Goal: Information Seeking & Learning: Understand process/instructions

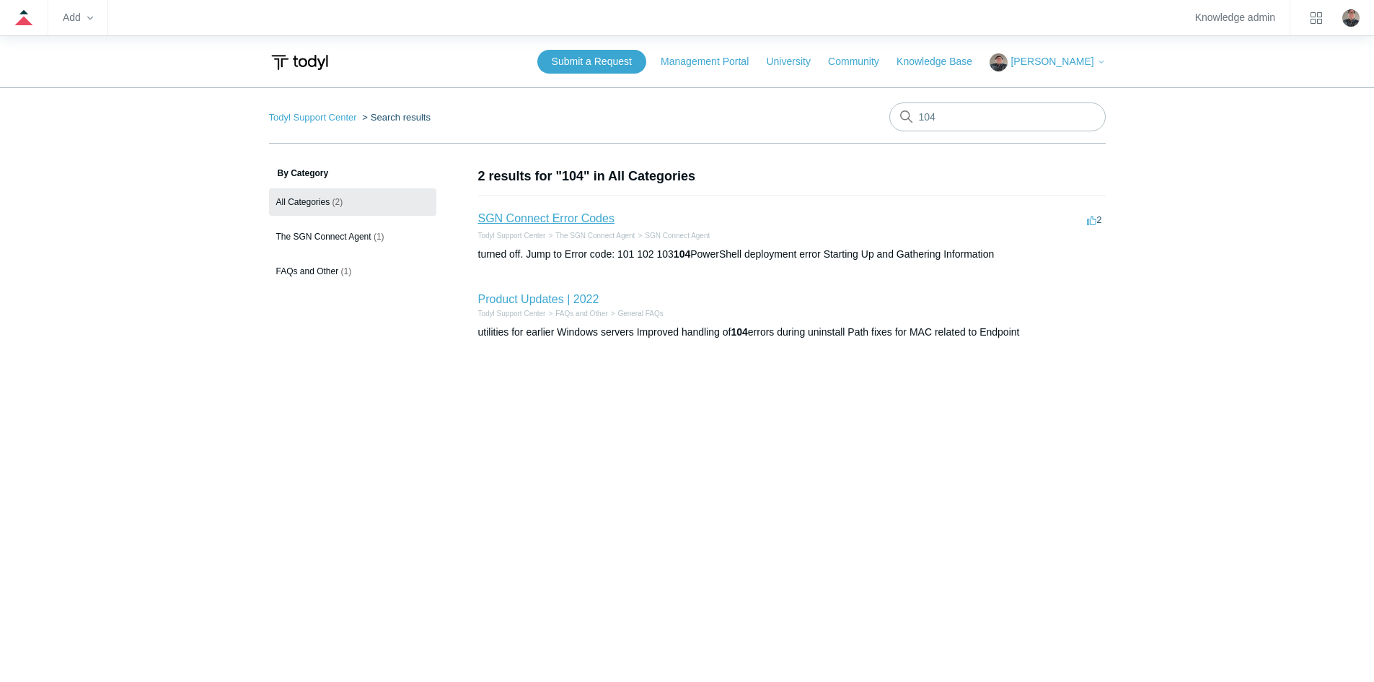
click at [548, 214] on link "SGN Connect Error Codes" at bounding box center [546, 218] width 136 height 12
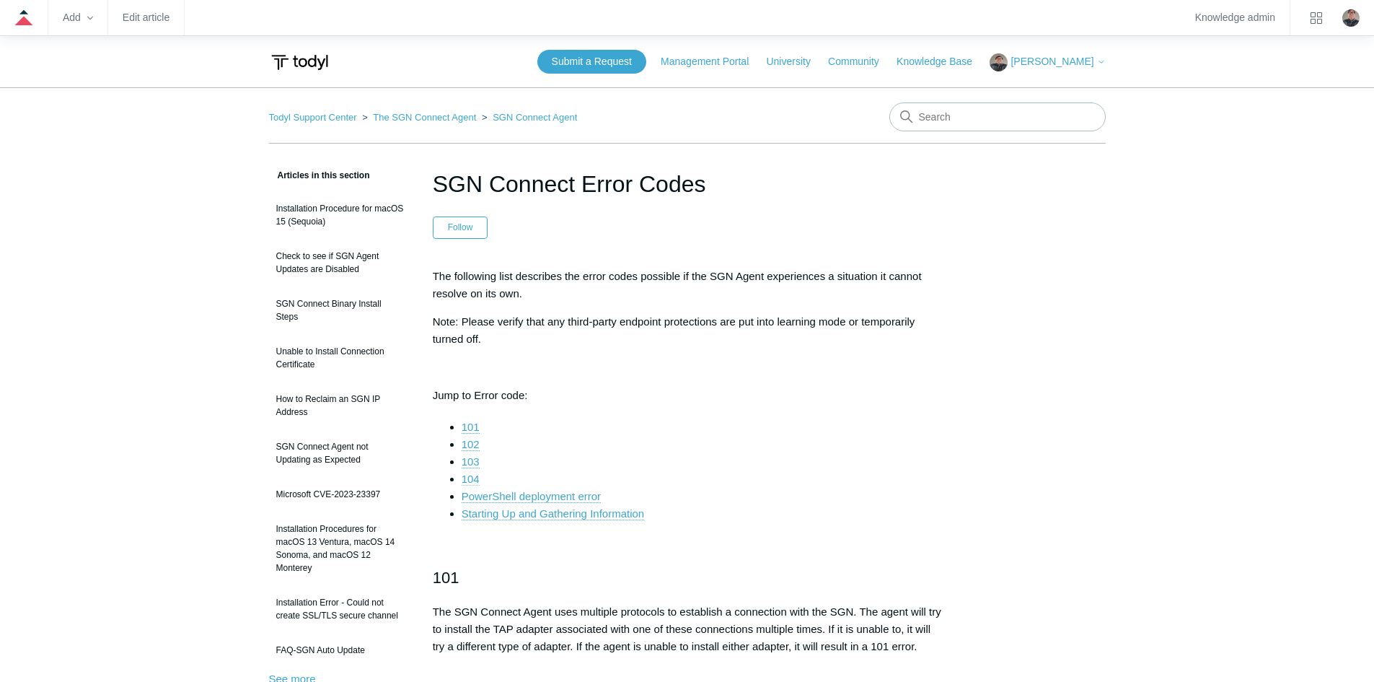
click at [470, 477] on link "104" at bounding box center [471, 479] width 18 height 13
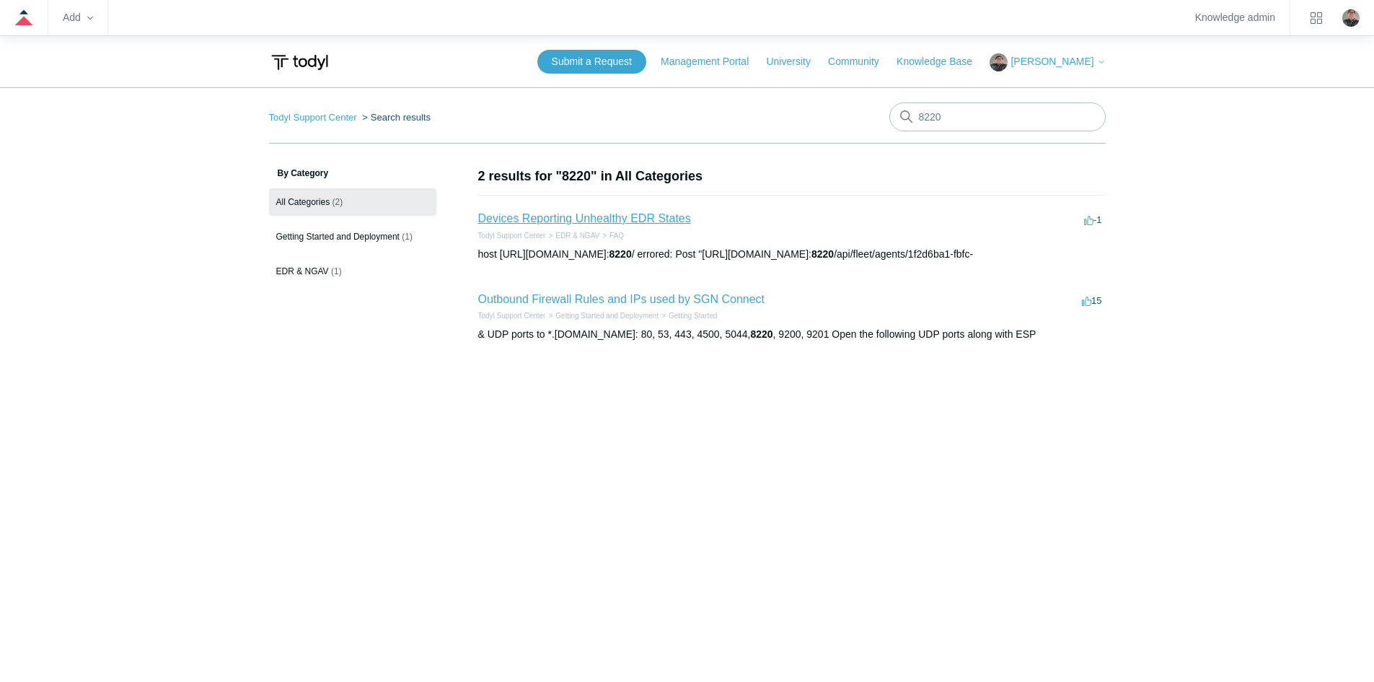
click at [556, 216] on link "Devices Reporting Unhealthy EDR States" at bounding box center [584, 218] width 213 height 12
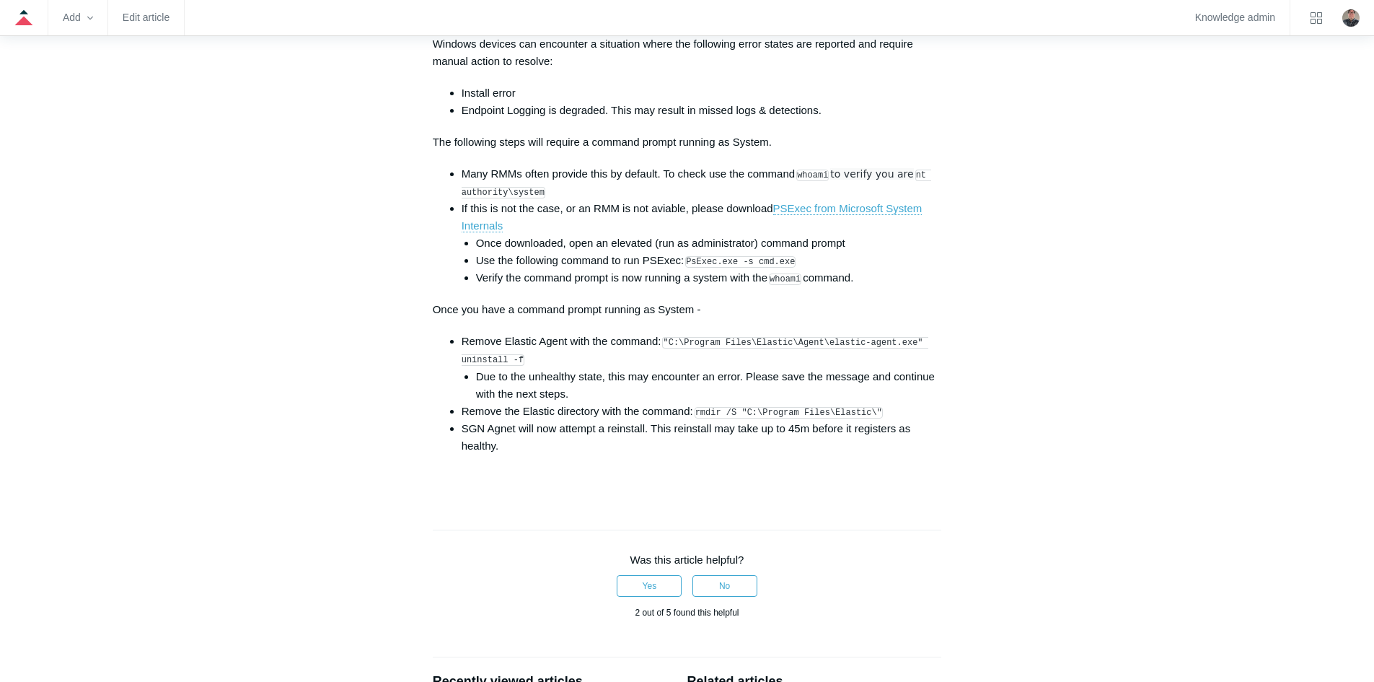
scroll to position [2164, 0]
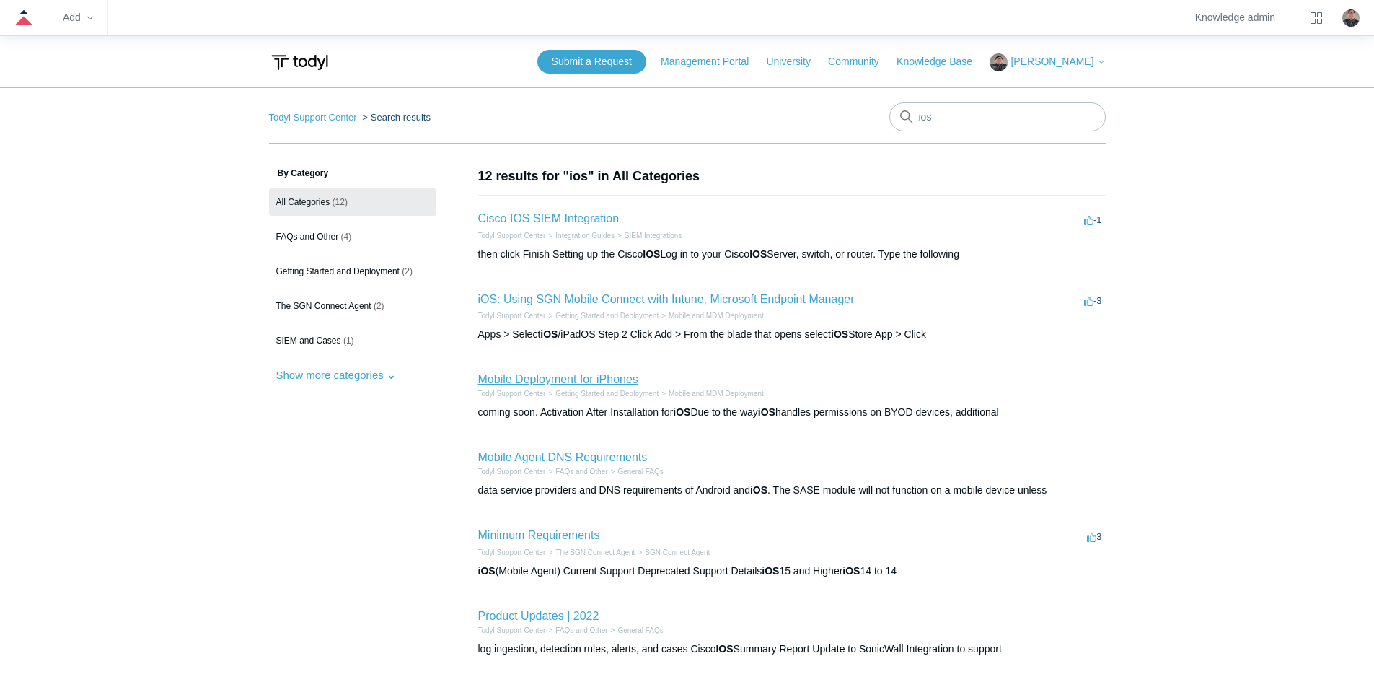
click at [512, 379] on link "Mobile Deployment for iPhones" at bounding box center [558, 379] width 160 height 12
click at [530, 379] on link "Mobile Deployment for iPhones" at bounding box center [558, 379] width 160 height 12
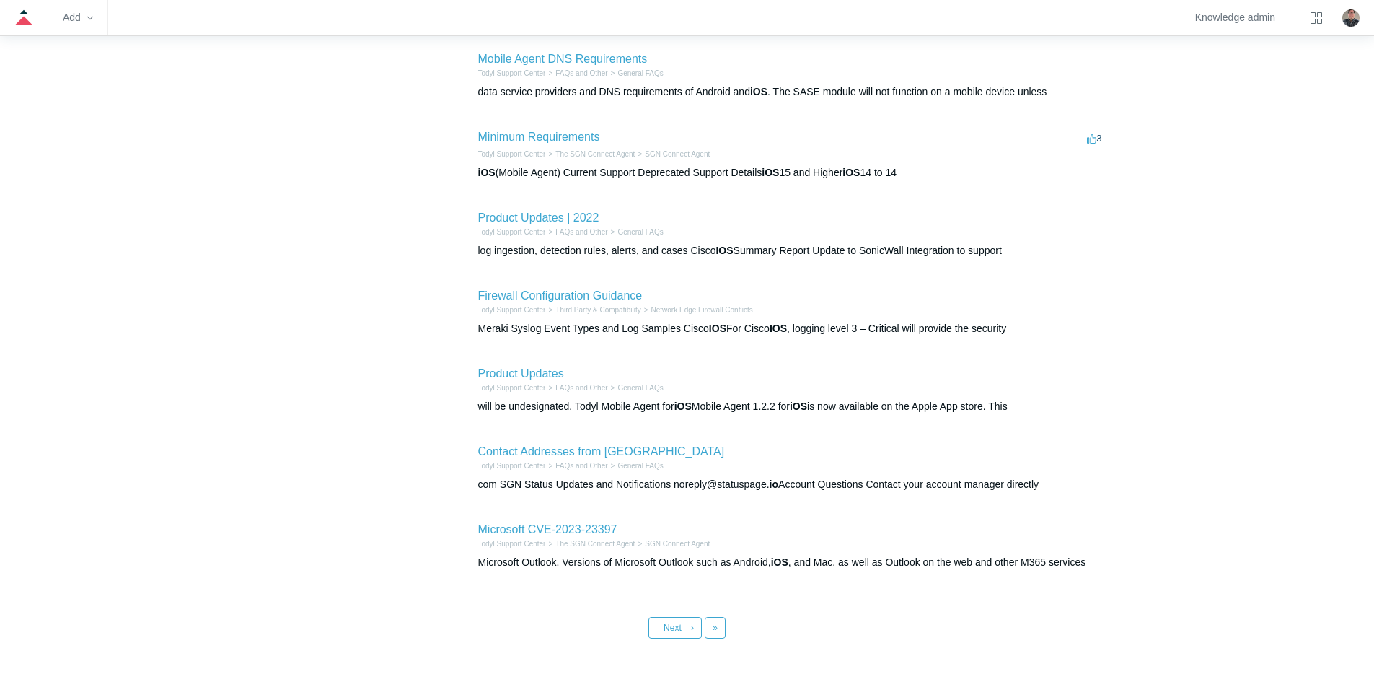
scroll to position [433, 0]
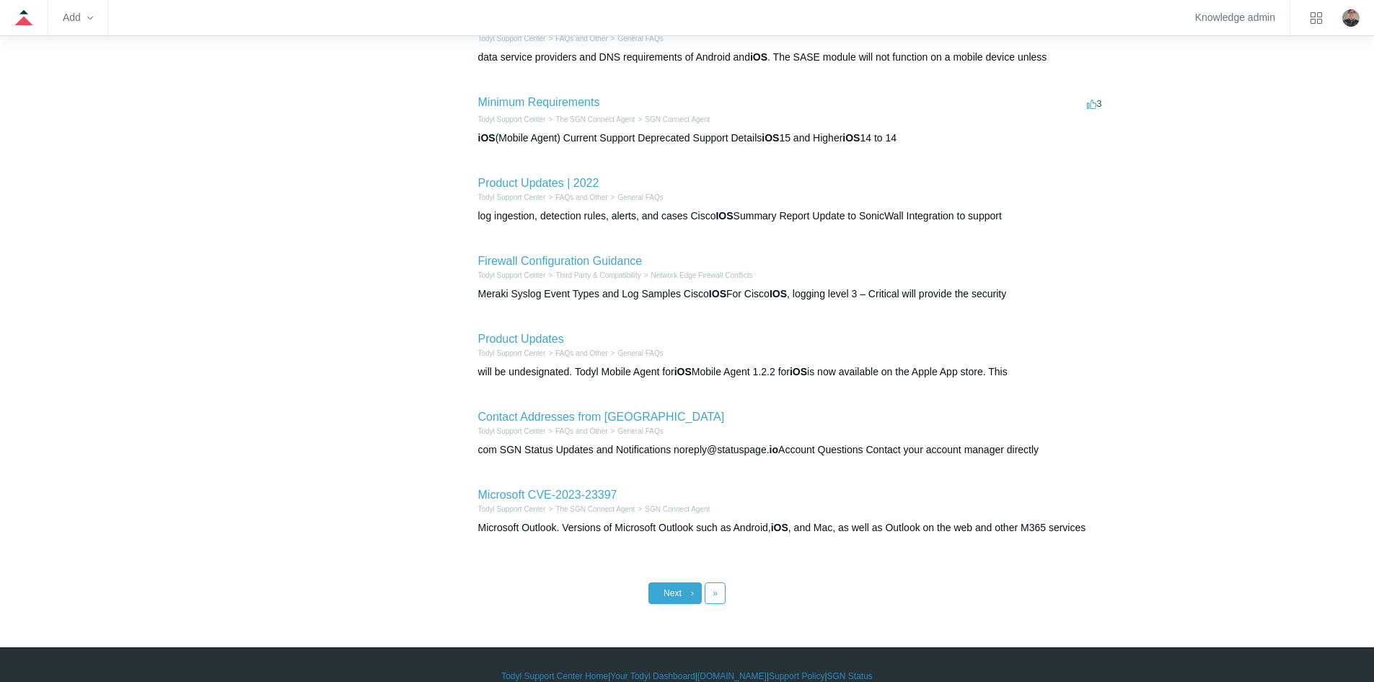
click at [677, 587] on link "Next ›" at bounding box center [675, 593] width 53 height 22
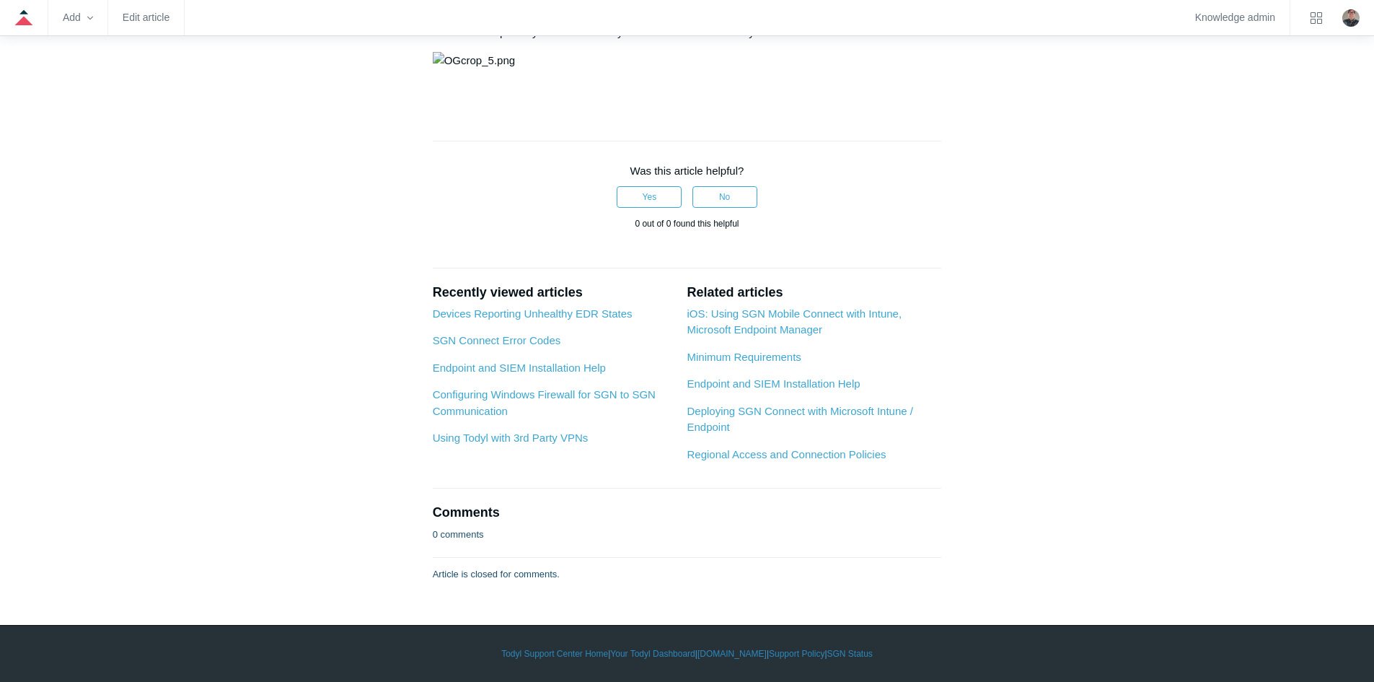
scroll to position [2742, 0]
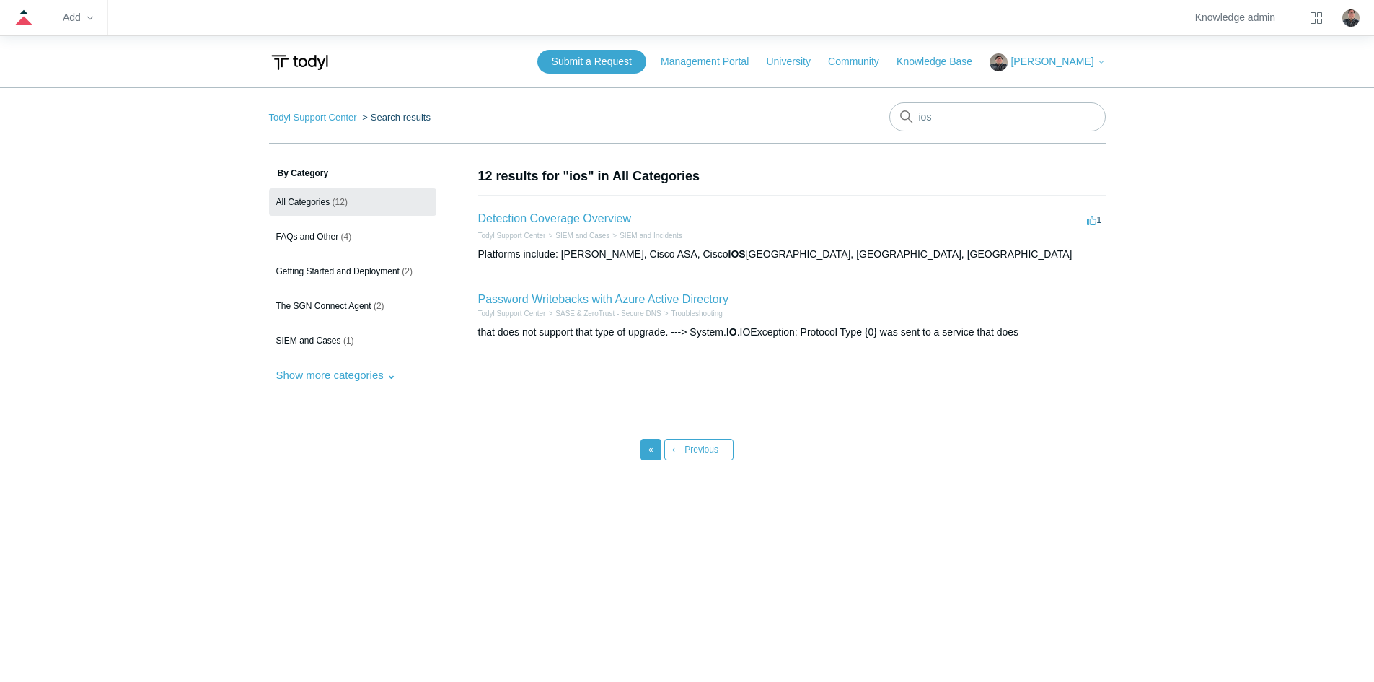
click at [646, 447] on link "« First" at bounding box center [651, 450] width 21 height 22
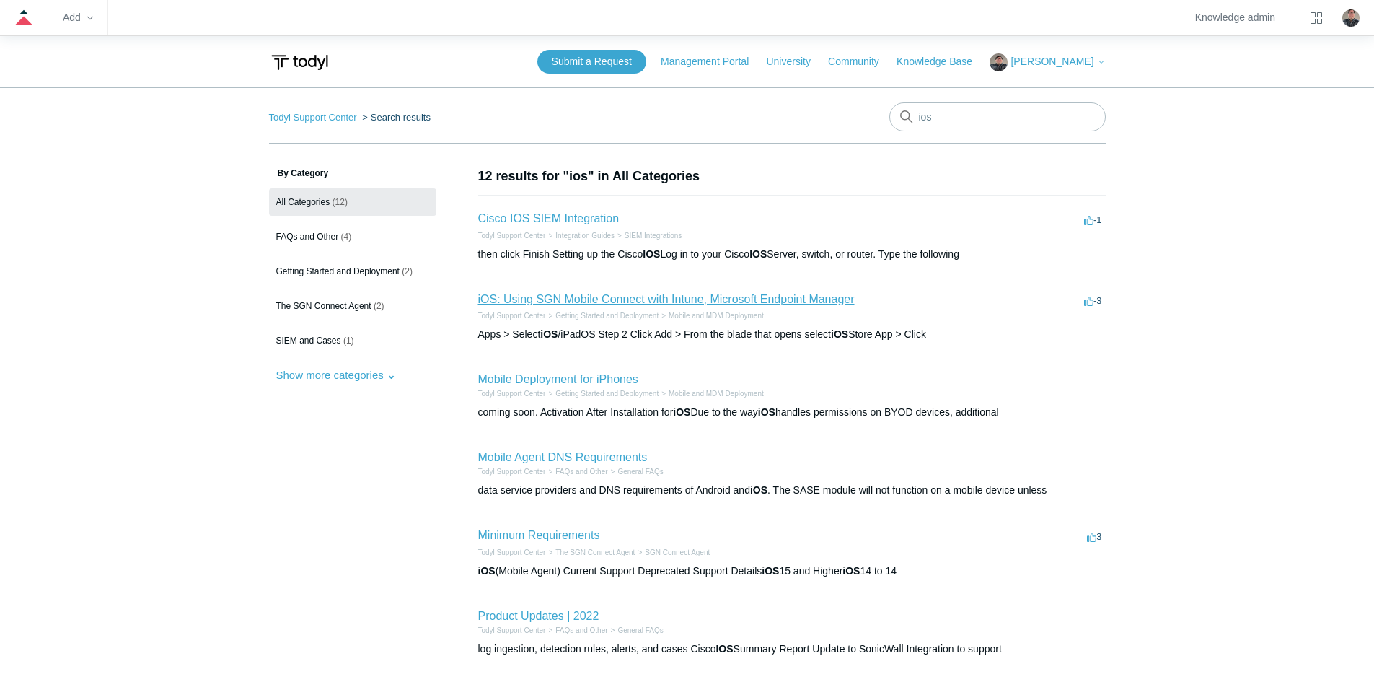
click at [663, 299] on link "iOS: Using SGN Mobile Connect with Intune, Microsoft Endpoint Manager" at bounding box center [666, 299] width 377 height 12
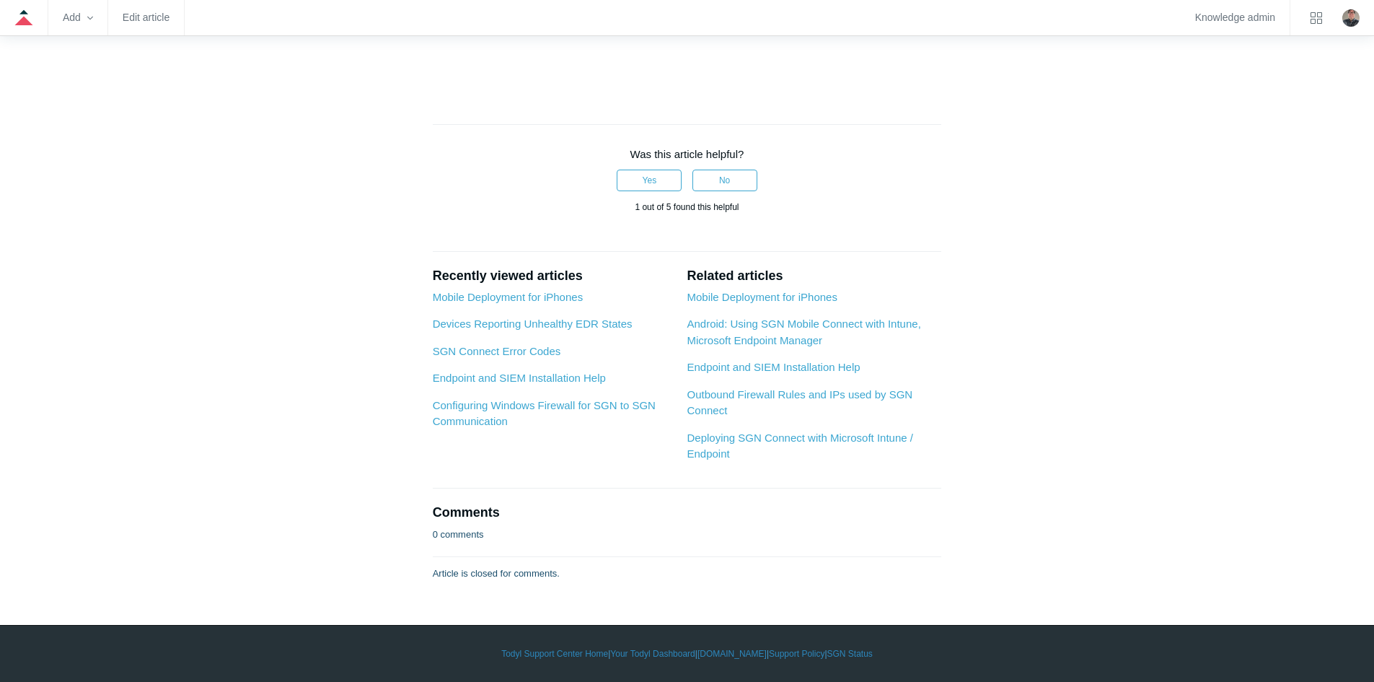
scroll to position [6493, 0]
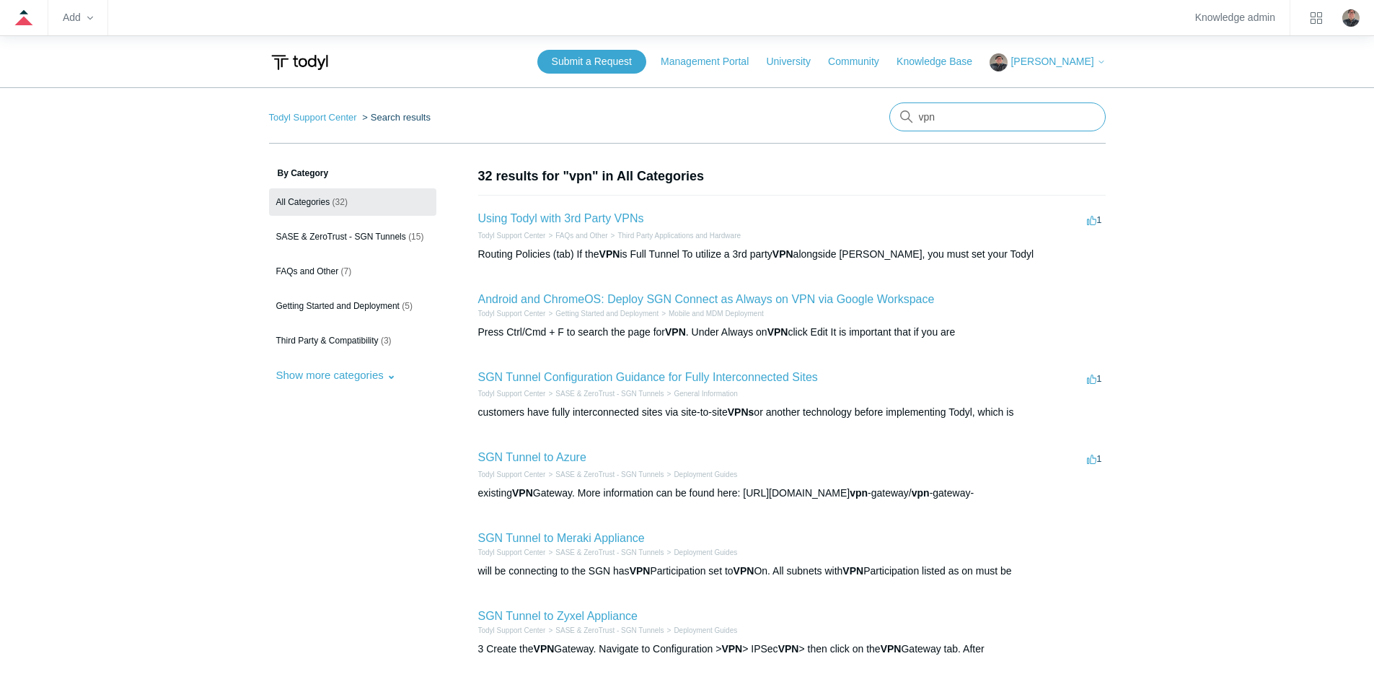
drag, startPoint x: 959, startPoint y: 117, endPoint x: 871, endPoint y: 114, distance: 88.1
click at [871, 114] on nav "Todyl Support Center Search results vpn" at bounding box center [687, 122] width 837 height 41
type input "mfa"
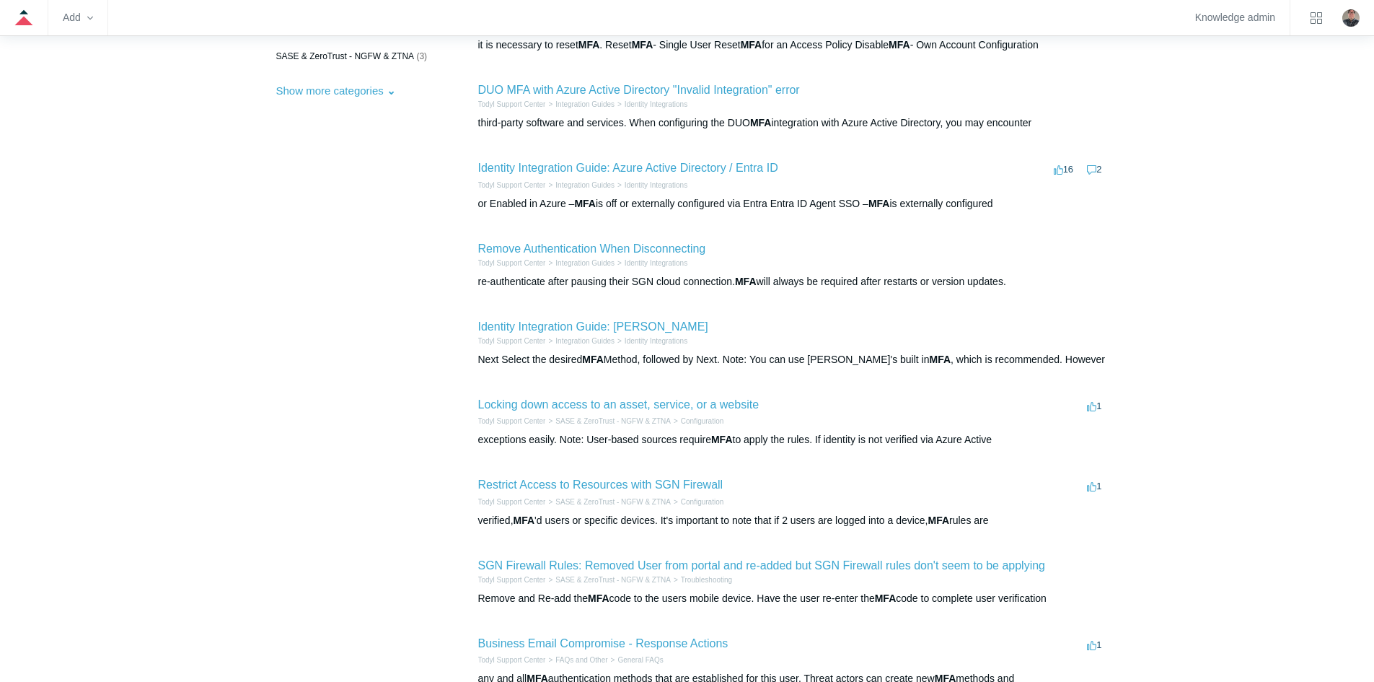
scroll to position [289, 0]
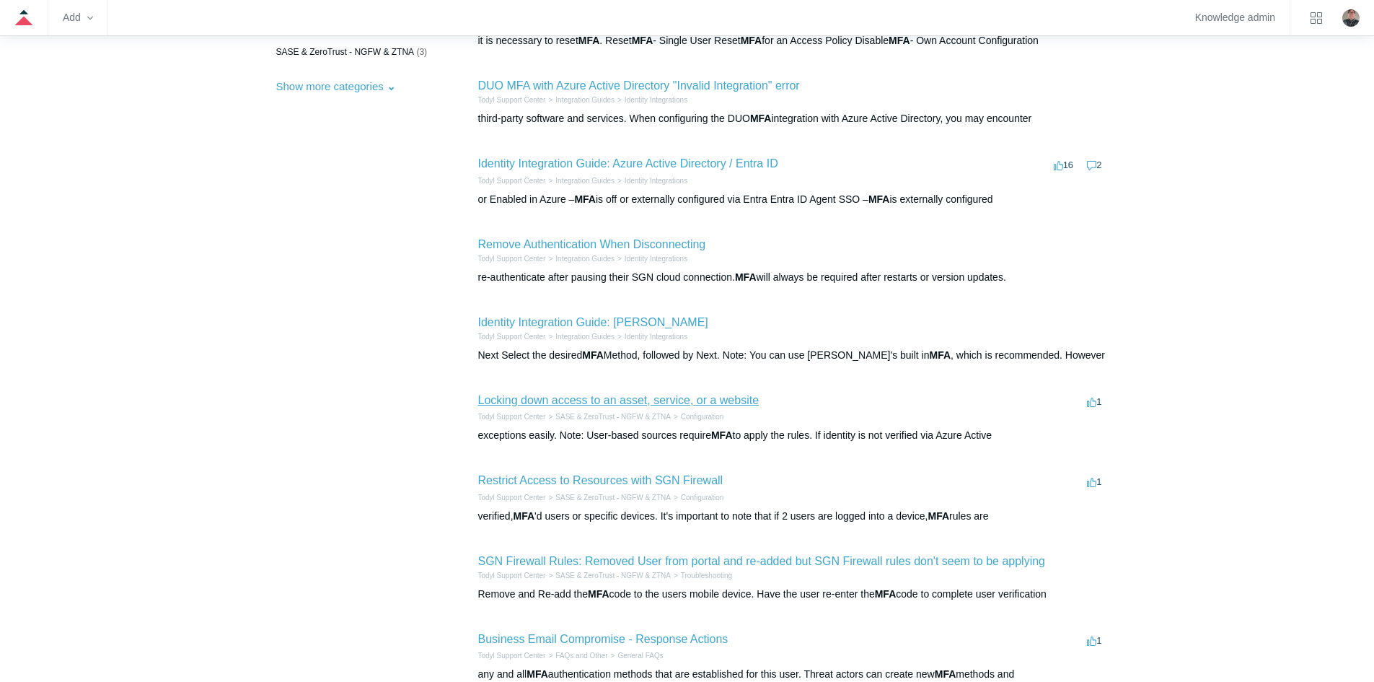
click at [529, 399] on link "Locking down access to an asset, service, or a website" at bounding box center [618, 400] width 281 height 12
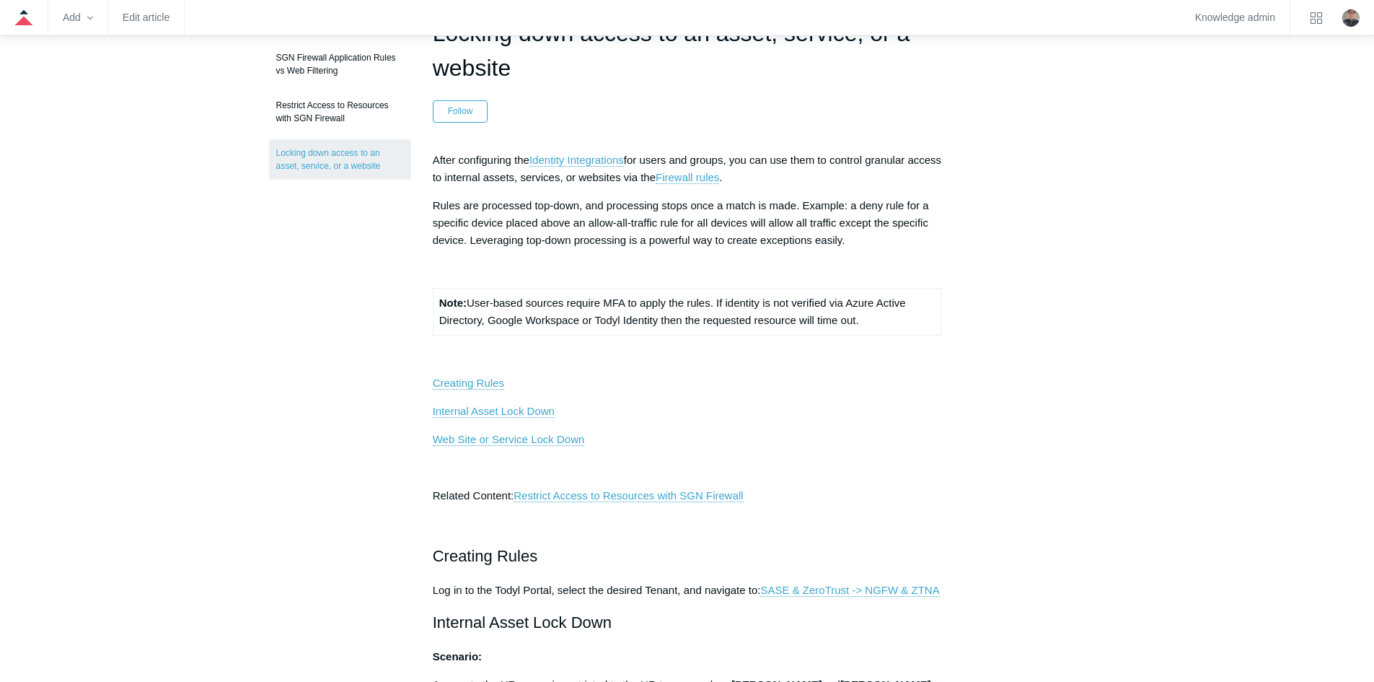
scroll to position [144, 0]
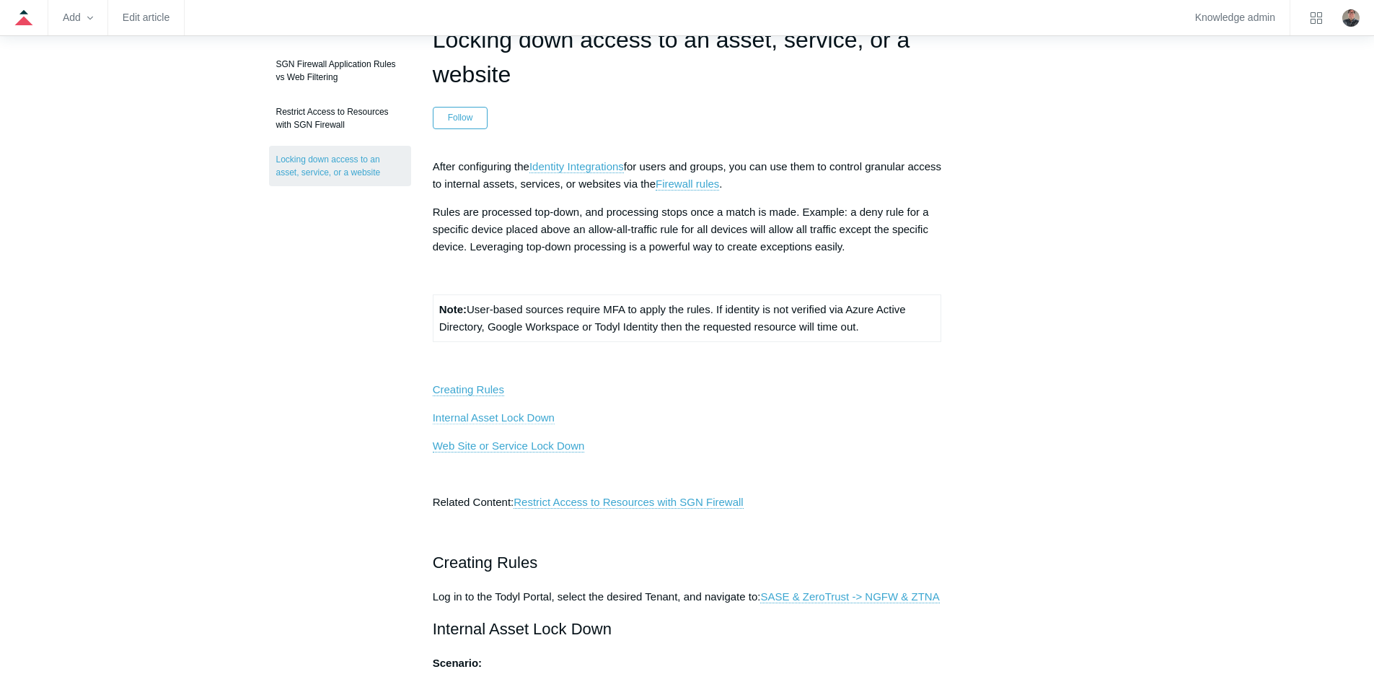
click at [452, 419] on link "Internal Asset Lock Down" at bounding box center [494, 417] width 122 height 13
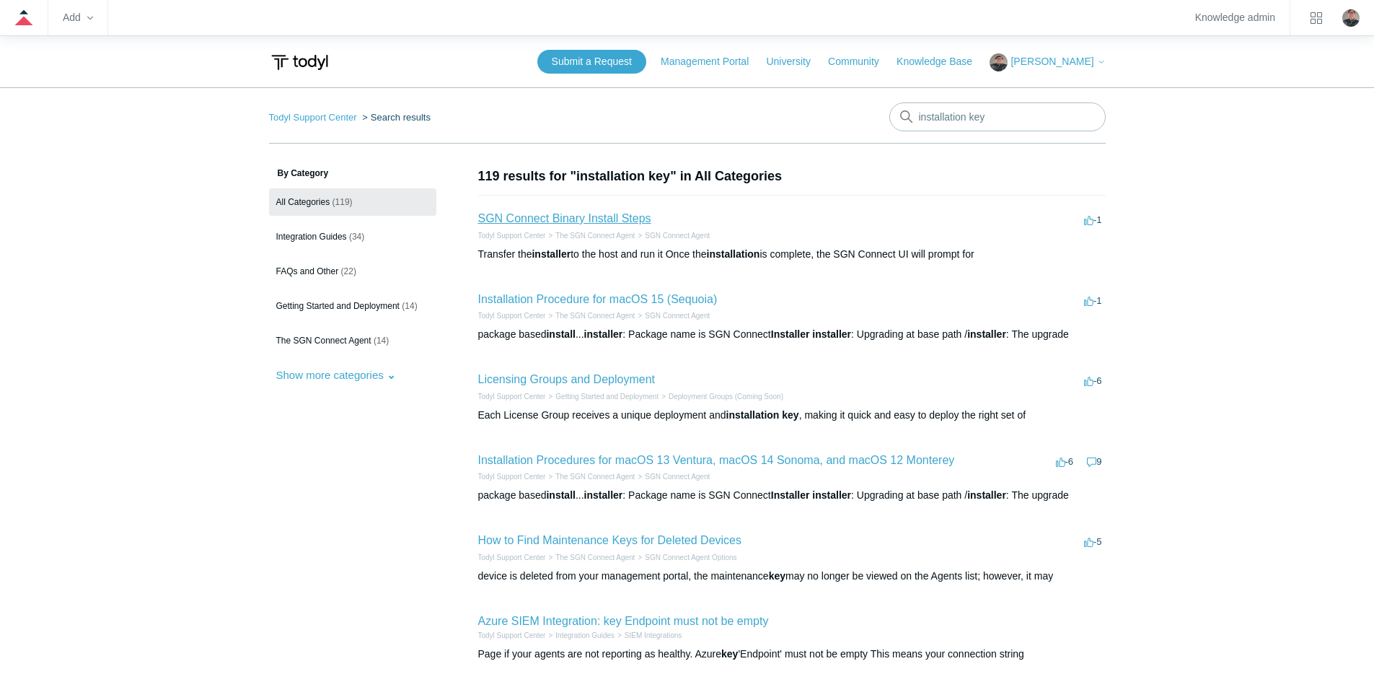
click at [559, 213] on link "SGN Connect Binary Install Steps" at bounding box center [564, 218] width 173 height 12
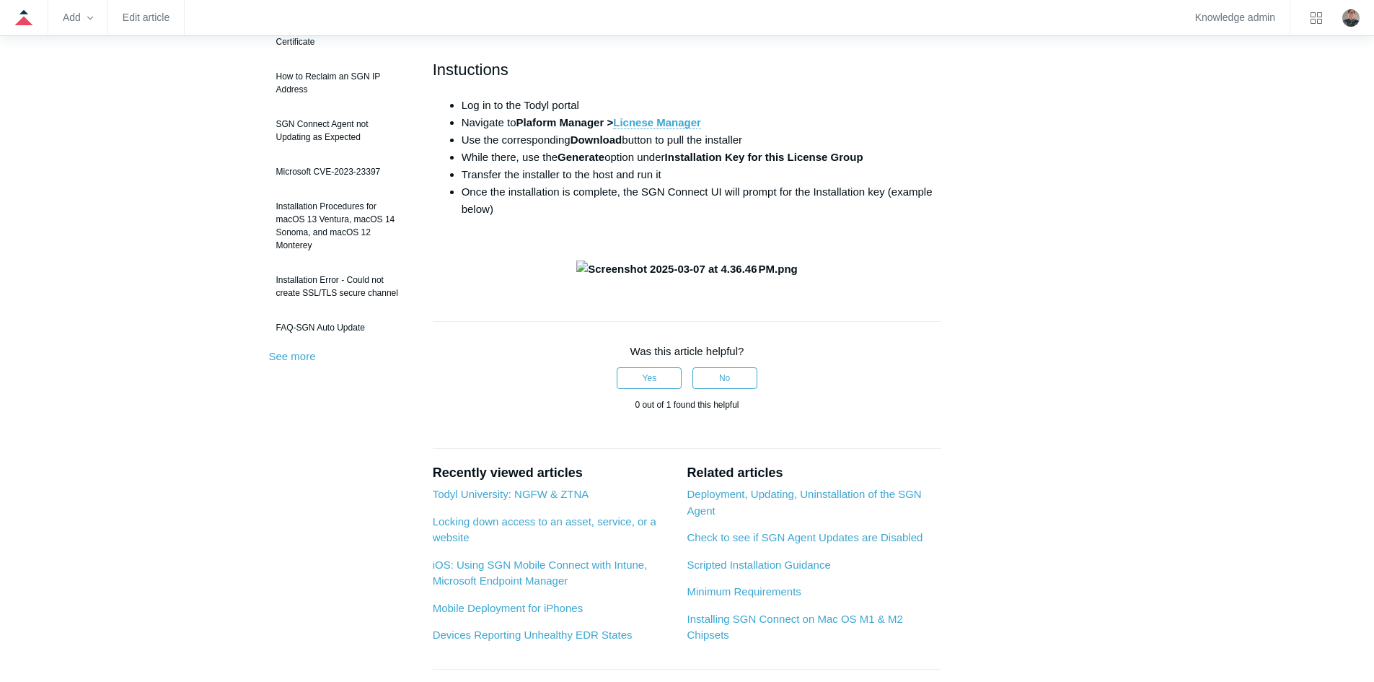
scroll to position [289, 0]
